Goal: Task Accomplishment & Management: Manage account settings

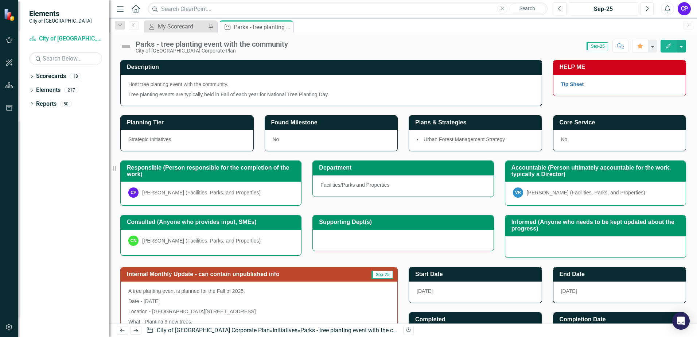
click at [643, 11] on button "Next" at bounding box center [646, 8] width 13 height 13
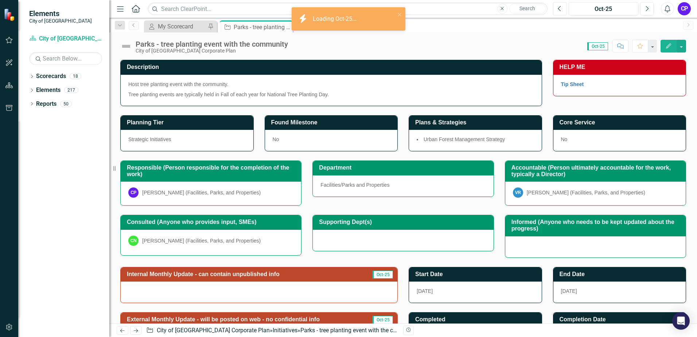
click at [561, 12] on button "Previous" at bounding box center [559, 8] width 13 height 13
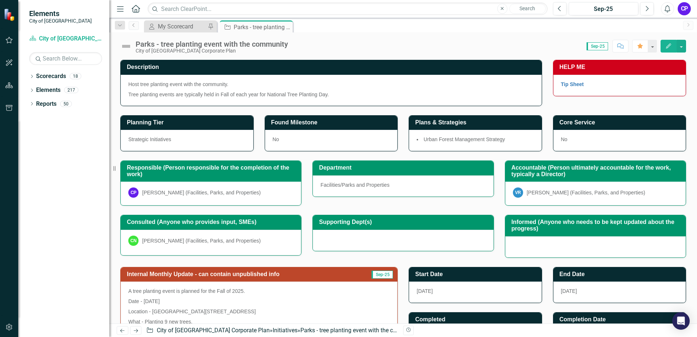
click at [130, 45] on img at bounding box center [126, 46] width 12 height 12
click at [127, 45] on img at bounding box center [126, 46] width 12 height 12
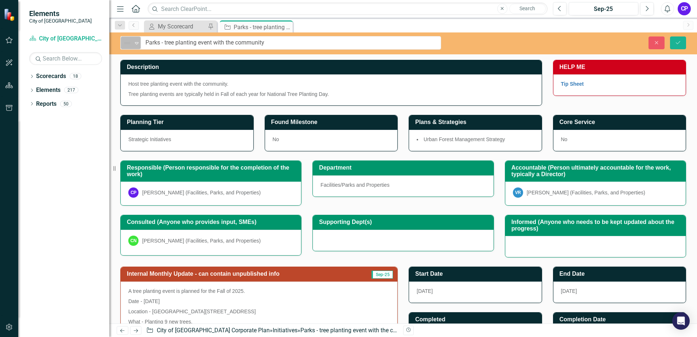
click at [133, 43] on icon "Expand" at bounding box center [136, 43] width 7 height 6
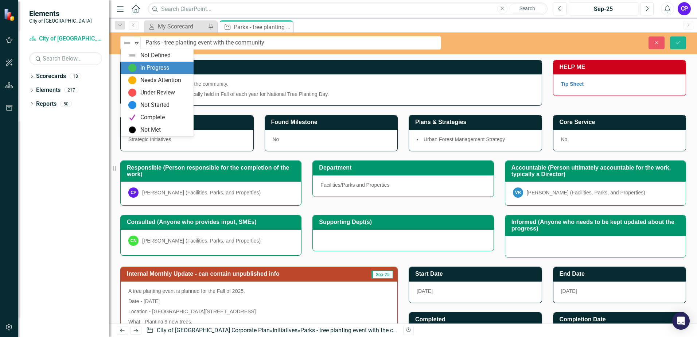
click at [136, 62] on div "In Progress" at bounding box center [157, 68] width 73 height 12
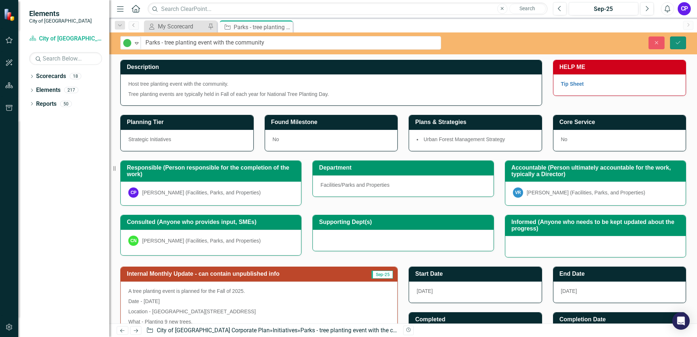
click at [678, 42] on icon "Save" at bounding box center [678, 42] width 7 height 5
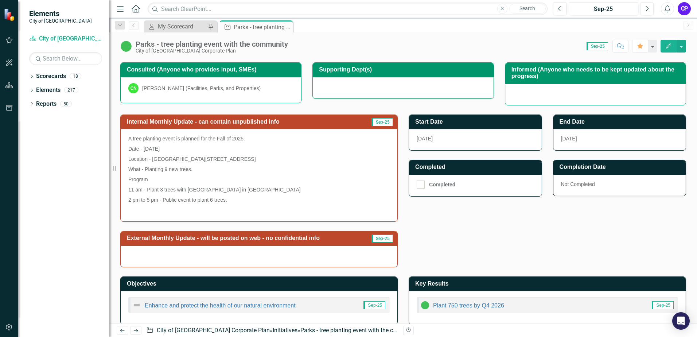
scroll to position [161, 0]
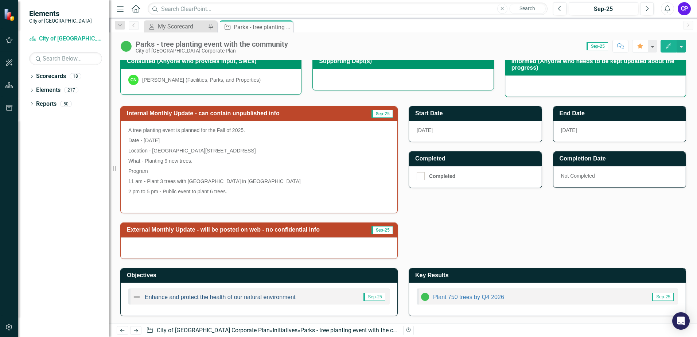
click at [210, 298] on link "Enhance and protect the health of our natural environment" at bounding box center [220, 297] width 151 height 6
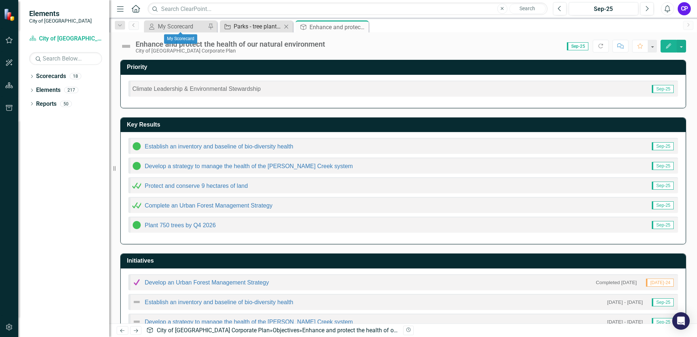
click at [238, 24] on div "Parks - tree planting event with the community" at bounding box center [258, 26] width 48 height 9
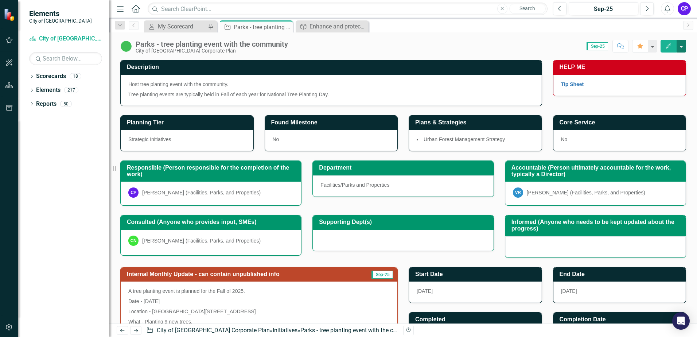
click at [679, 46] on button "button" at bounding box center [681, 46] width 9 height 13
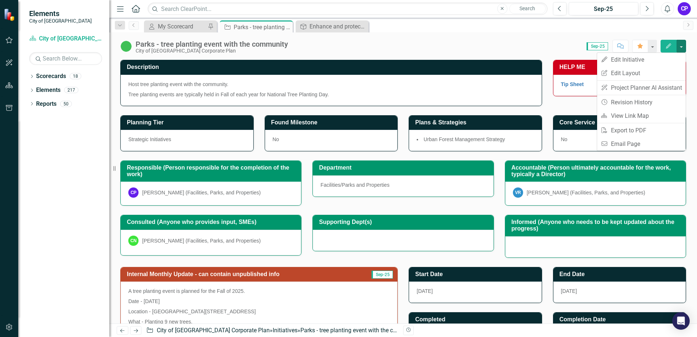
click at [520, 36] on div "Parks - tree planting event with the community City of [GEOGRAPHIC_DATA] Corpor…" at bounding box center [403, 43] width 588 height 22
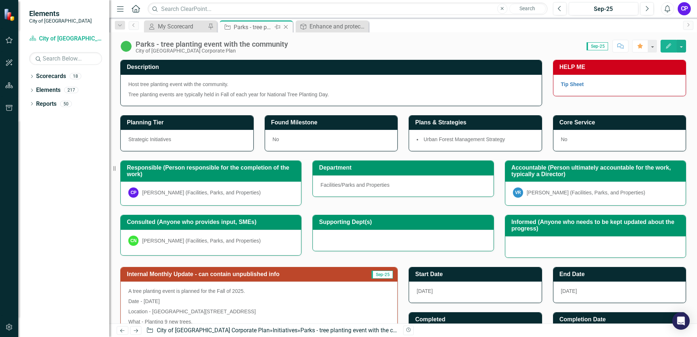
click at [287, 28] on icon at bounding box center [286, 27] width 4 height 4
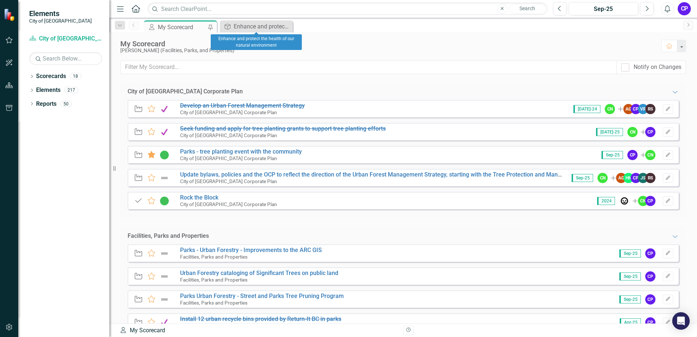
click at [0, 0] on icon "Close" at bounding box center [0, 0] width 0 height 0
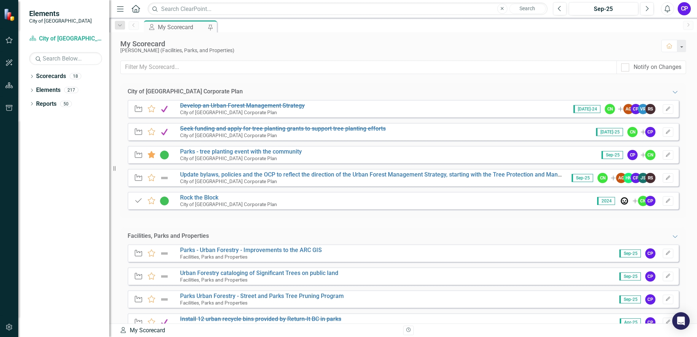
click at [679, 12] on div "CP" at bounding box center [684, 8] width 13 height 13
click at [661, 88] on link "Logout Log Out" at bounding box center [662, 91] width 58 height 13
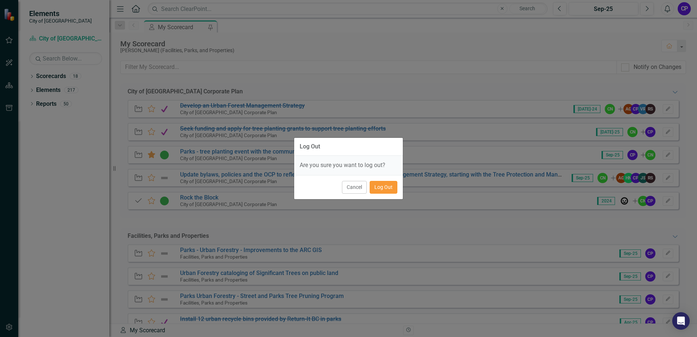
click at [380, 191] on button "Log Out" at bounding box center [384, 187] width 28 height 13
